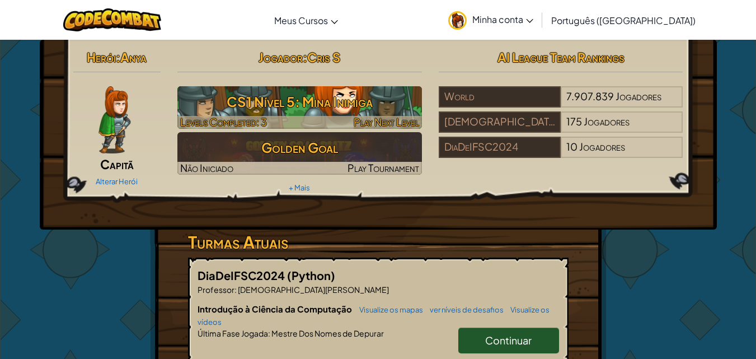
click at [314, 102] on h3 "CS1 Nível 5: Mina Inimiga" at bounding box center [299, 101] width 244 height 25
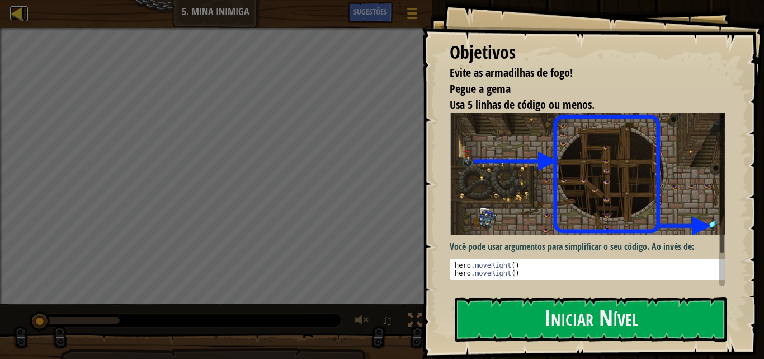
click at [10, 13] on div at bounding box center [17, 13] width 14 height 14
select select "pt-BR"
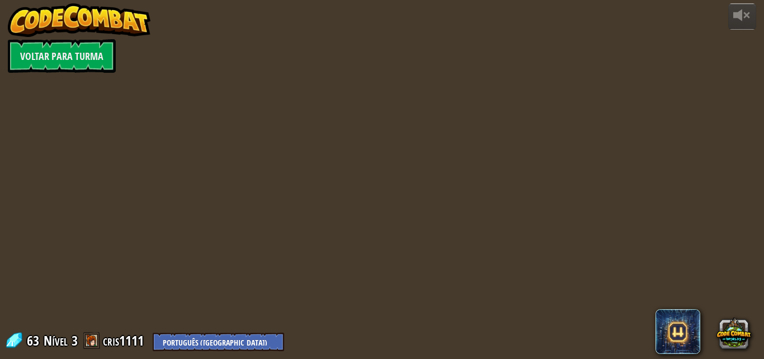
select select "pt-BR"
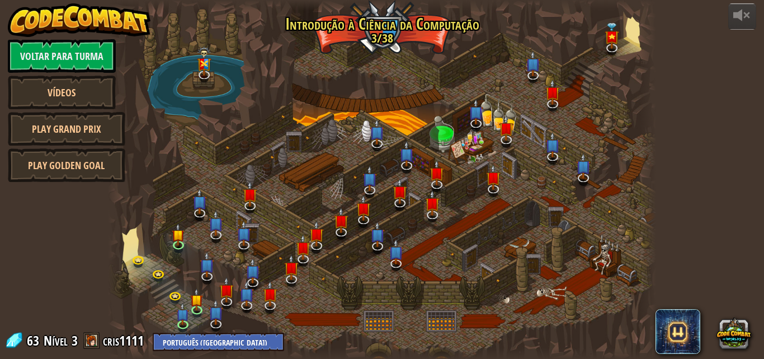
select select "pt-BR"
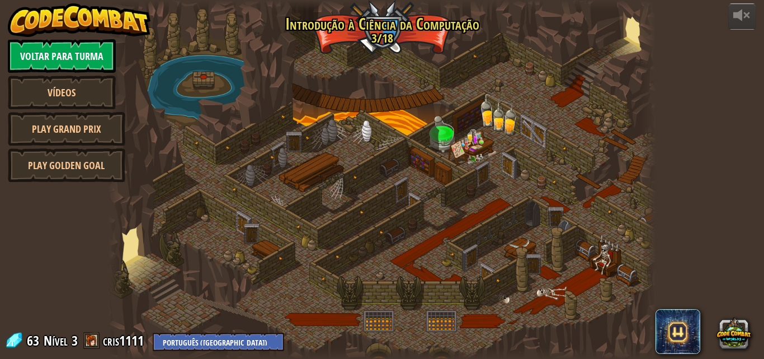
select select "pt-BR"
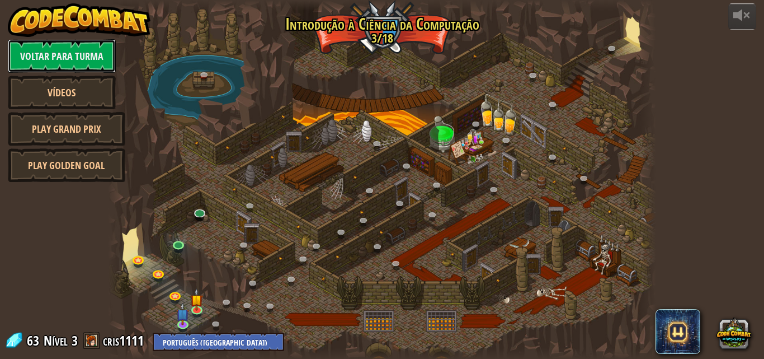
click at [91, 60] on link "Voltar para Turma" at bounding box center [62, 56] width 108 height 34
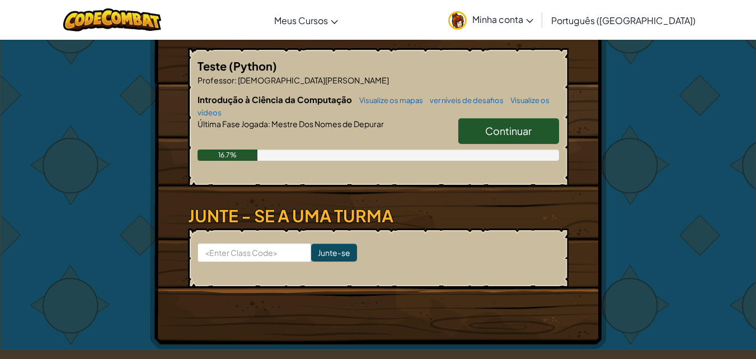
scroll to position [388, 0]
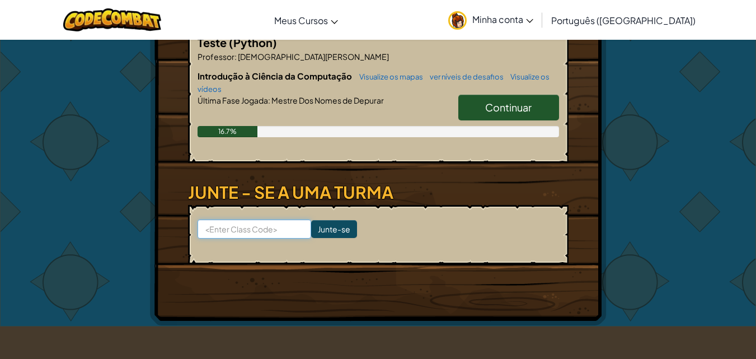
click at [236, 230] on input at bounding box center [254, 228] width 114 height 19
paste input "CatStepLeg"
type input "CatStepLeg"
click at [323, 235] on input "Junte-se" at bounding box center [334, 229] width 46 height 18
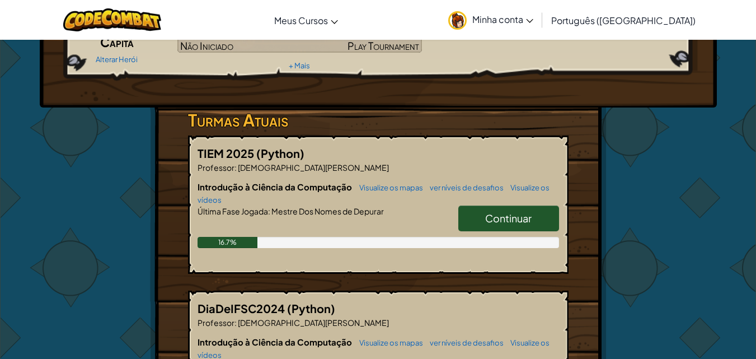
scroll to position [124, 0]
